Goal: Navigation & Orientation: Find specific page/section

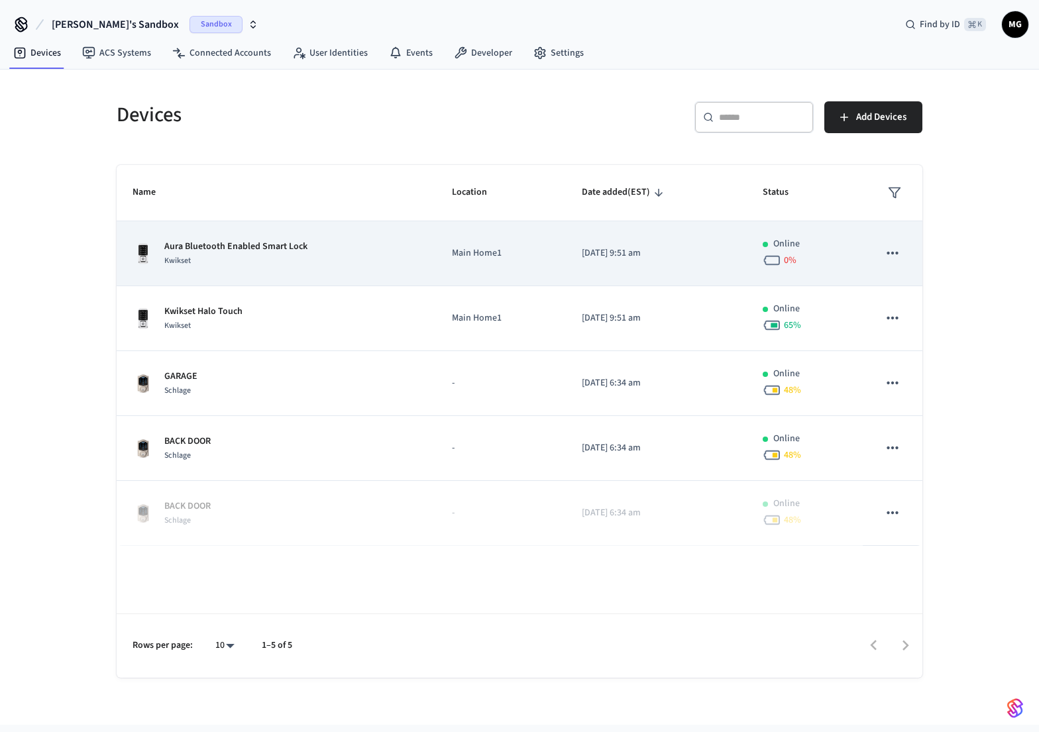
click at [287, 255] on div "Kwikset" at bounding box center [235, 261] width 143 height 14
click at [250, 242] on p "Aura Bluetooth Enabled Smart Lock" at bounding box center [235, 247] width 143 height 14
click at [895, 254] on icon "sticky table" at bounding box center [892, 253] width 17 height 17
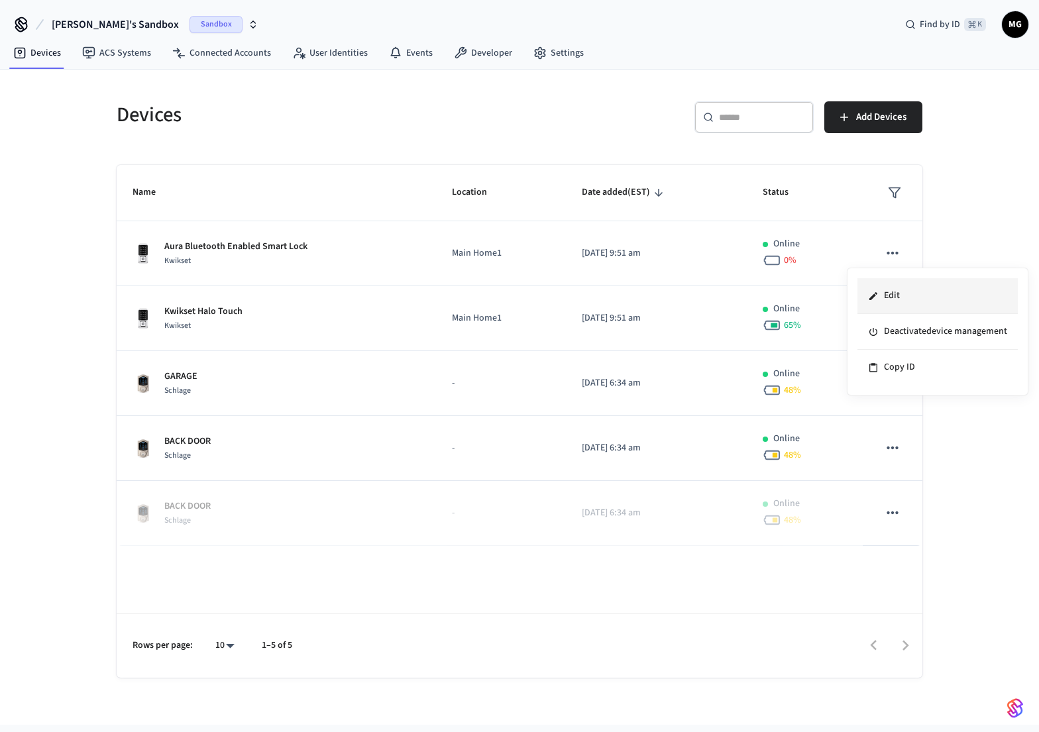
click at [943, 308] on li "Edit" at bounding box center [938, 296] width 160 height 36
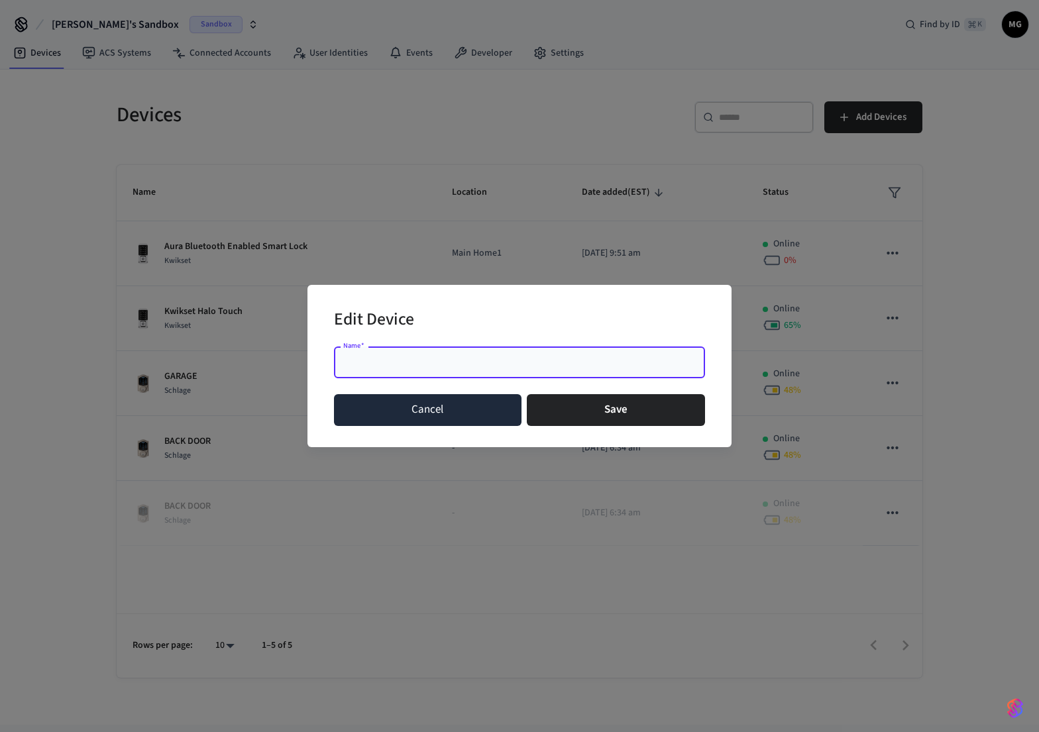
click at [447, 412] on button "Cancel" at bounding box center [428, 410] width 188 height 32
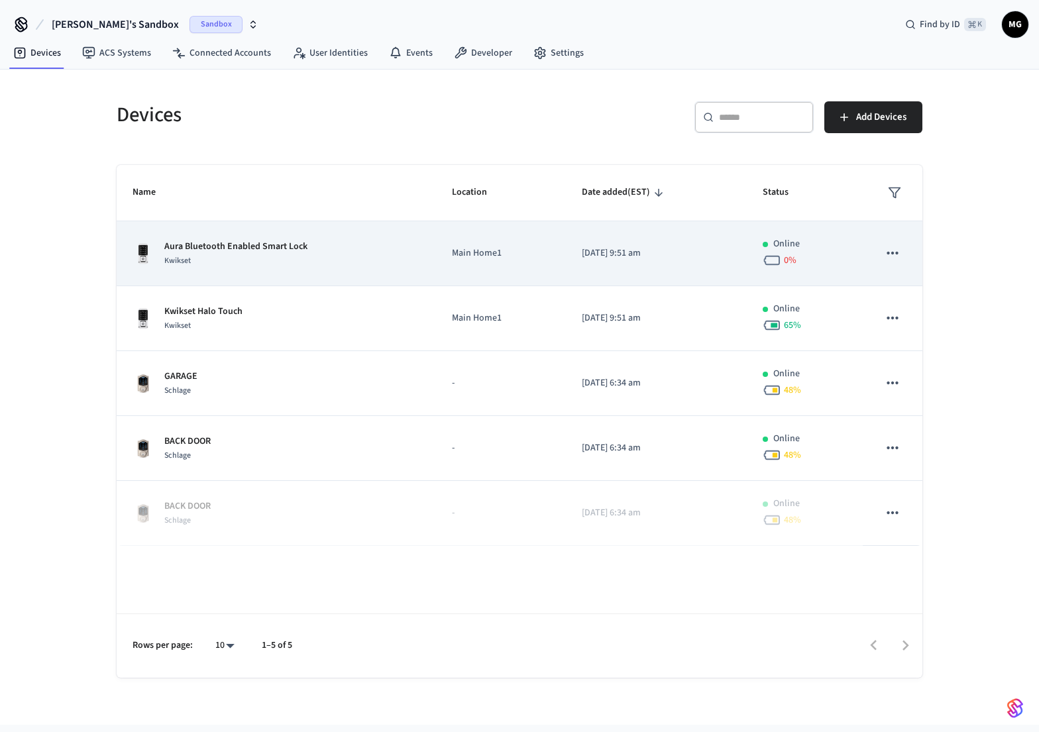
click at [182, 251] on p "Aura Bluetooth Enabled Smart Lock" at bounding box center [235, 247] width 143 height 14
click at [237, 249] on p "Aura Bluetooth Enabled Smart Lock" at bounding box center [235, 247] width 143 height 14
click at [371, 258] on div "Aura Bluetooth Enabled Smart Lock Kwikset" at bounding box center [277, 254] width 288 height 28
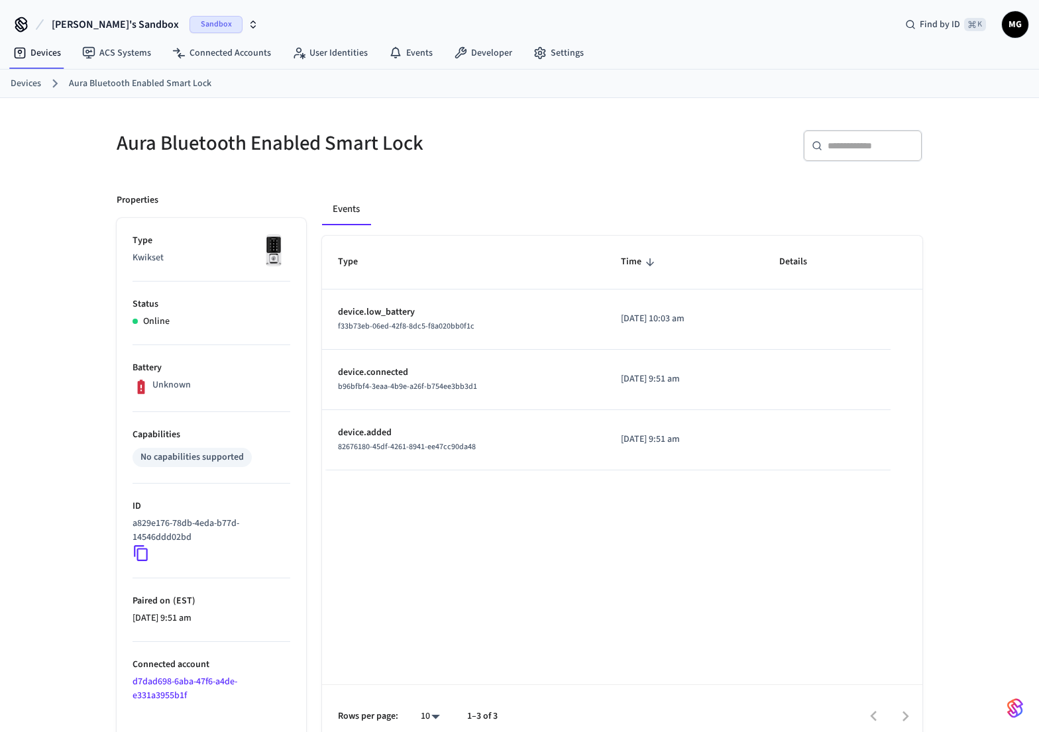
click at [493, 626] on div "Type Time Details device.low_battery f33b73eb-06ed-42f8-8dc5-f8a020bb0f1c [DATE…" at bounding box center [622, 492] width 601 height 513
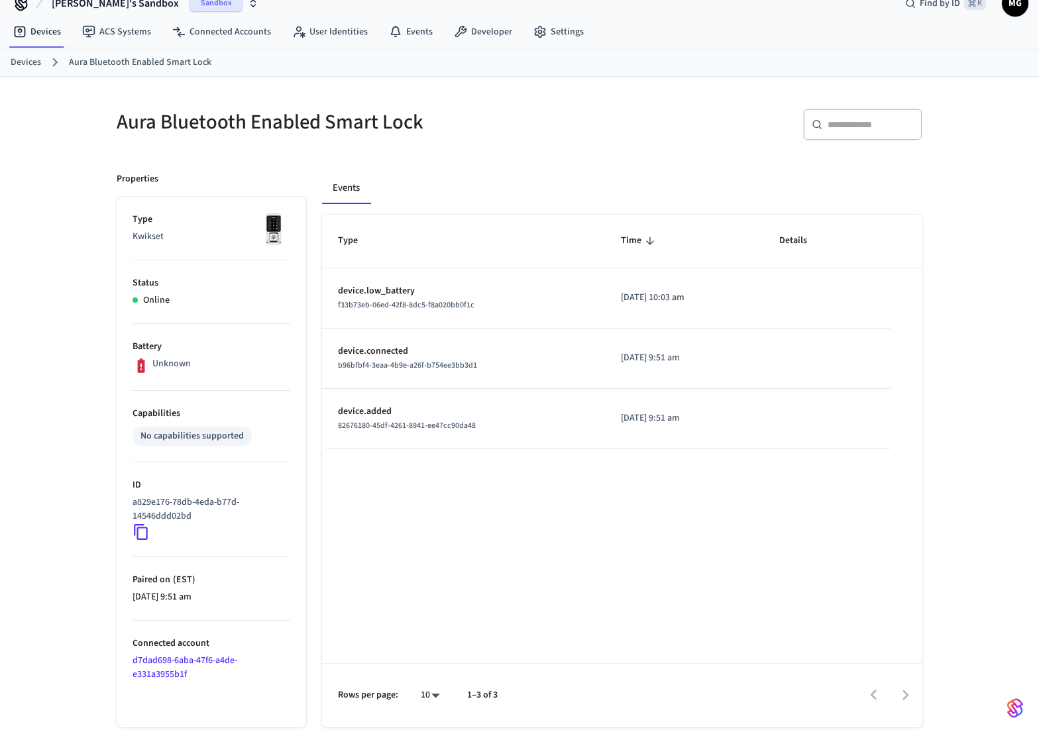
click at [425, 547] on div "Type Time Details device.low_battery f33b73eb-06ed-42f8-8dc5-f8a020bb0f1c [DATE…" at bounding box center [622, 471] width 601 height 513
drag, startPoint x: 423, startPoint y: 535, endPoint x: 389, endPoint y: 526, distance: 35.1
click at [423, 535] on div "Type Time Details device.low_battery f33b73eb-06ed-42f8-8dc5-f8a020bb0f1c [DATE…" at bounding box center [622, 471] width 601 height 513
click at [35, 59] on link "Devices" at bounding box center [26, 63] width 30 height 14
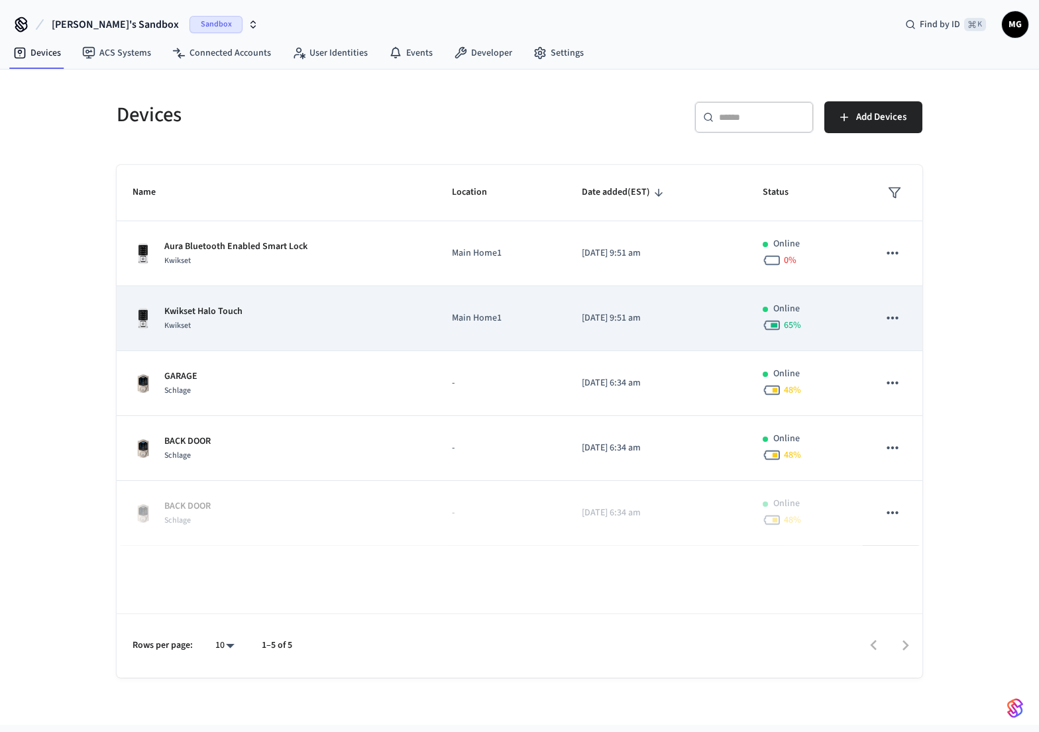
click at [282, 326] on div "Kwikset Halo Touch Kwikset" at bounding box center [277, 319] width 288 height 28
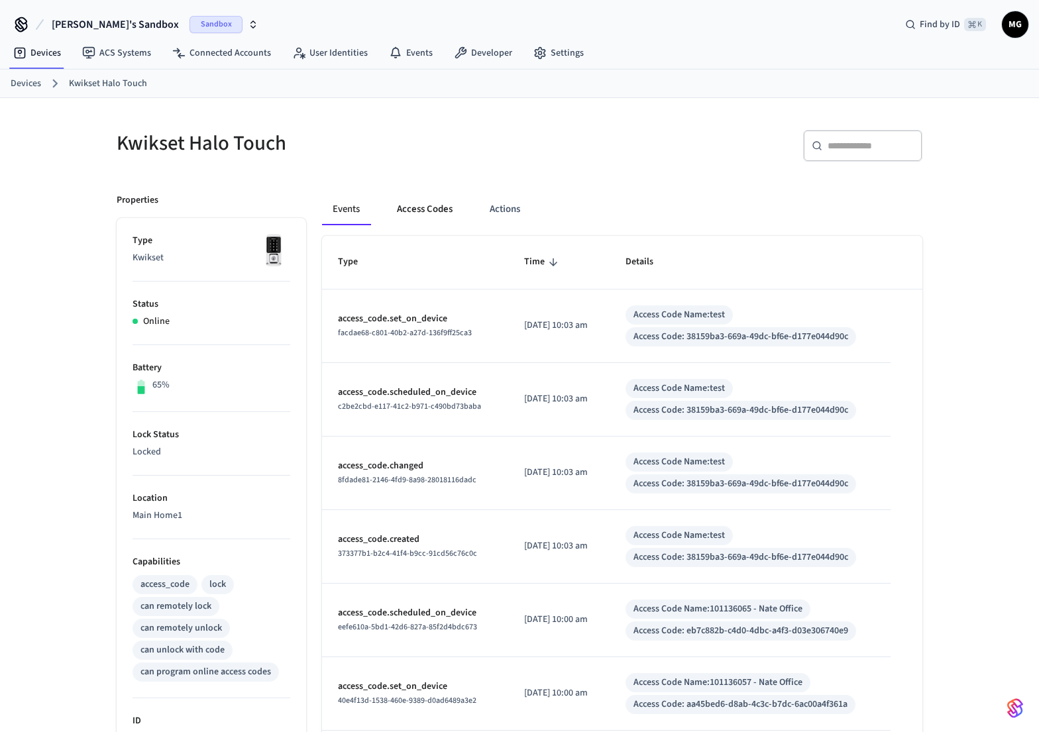
click at [416, 207] on button "Access Codes" at bounding box center [424, 210] width 77 height 32
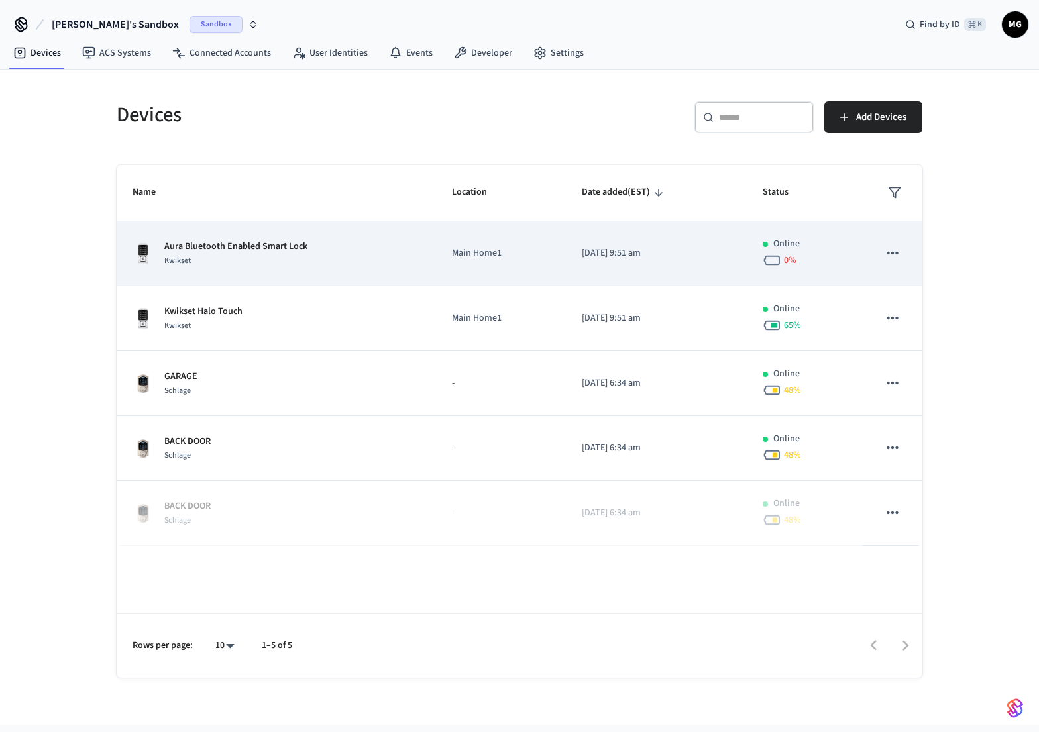
click at [236, 261] on div "Kwikset" at bounding box center [235, 261] width 143 height 14
